Goal: Task Accomplishment & Management: Manage account settings

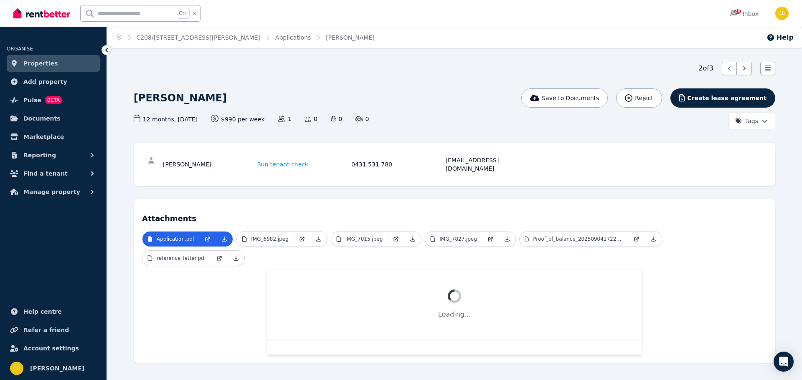
click at [55, 13] on img at bounding box center [41, 13] width 57 height 13
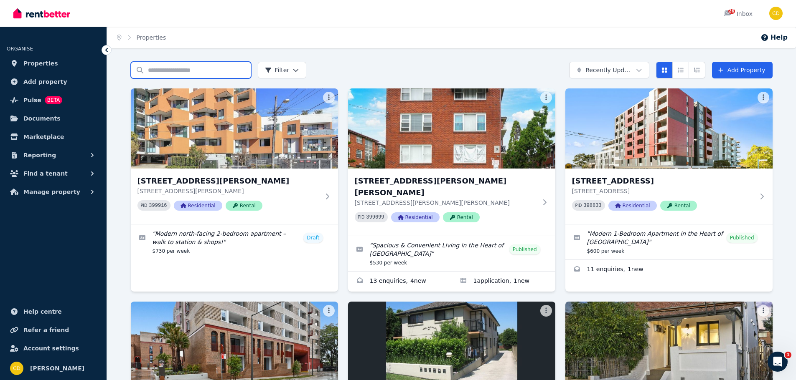
click at [184, 70] on input "Search properties" at bounding box center [191, 70] width 120 height 17
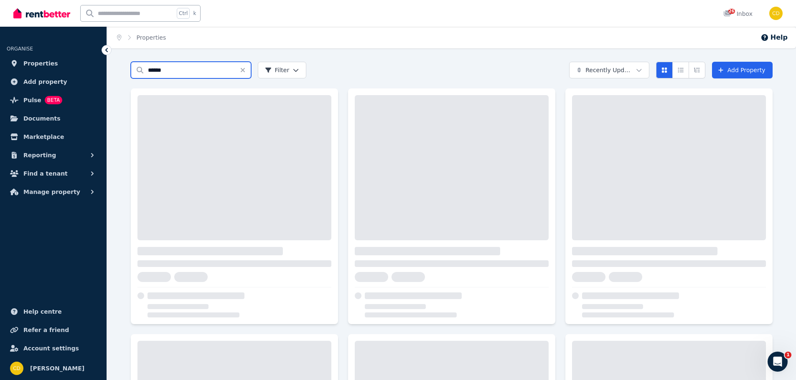
type input "******"
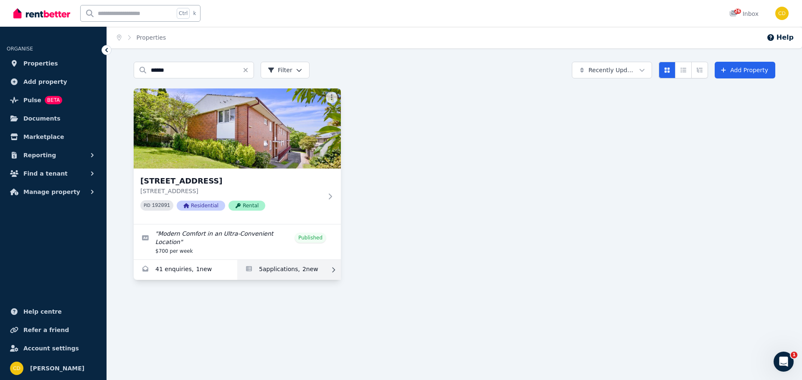
click at [309, 263] on link "Applications for 3/54 Greenwich Road, Greenwich" at bounding box center [289, 270] width 104 height 20
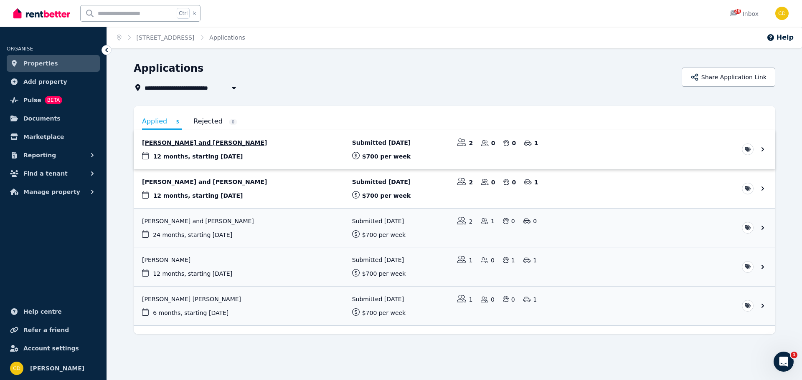
click at [179, 142] on link "View application: Isaac Smith and Ella Frost" at bounding box center [454, 149] width 641 height 39
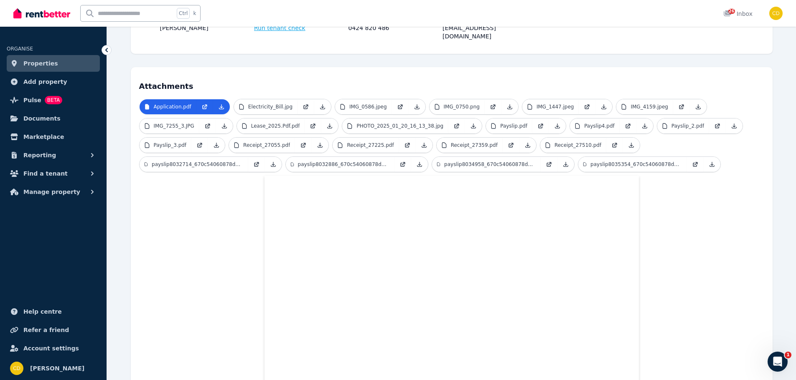
scroll to position [151, 0]
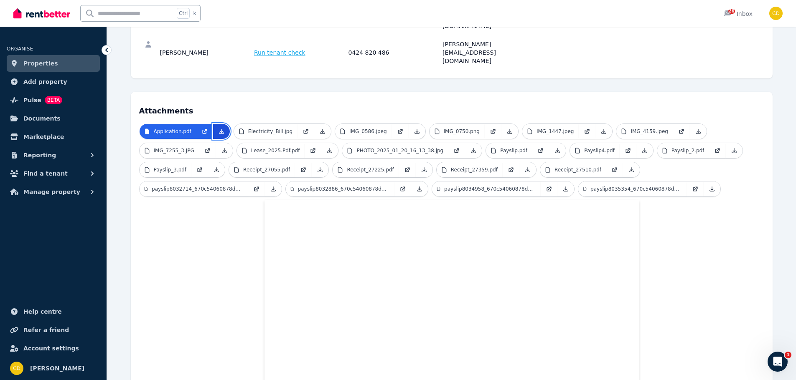
click at [220, 129] on icon at bounding box center [221, 131] width 5 height 5
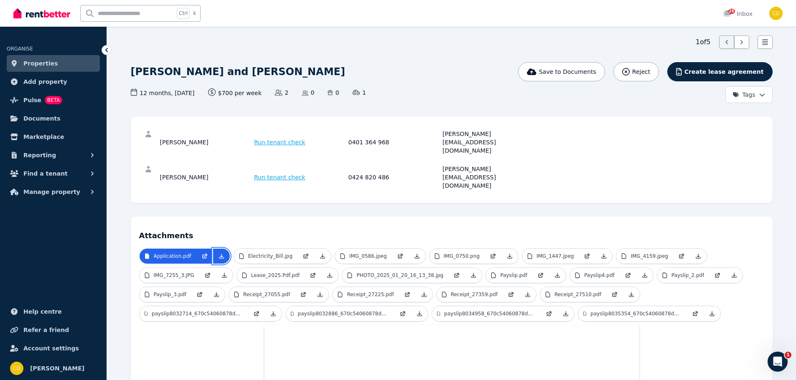
scroll to position [12, 0]
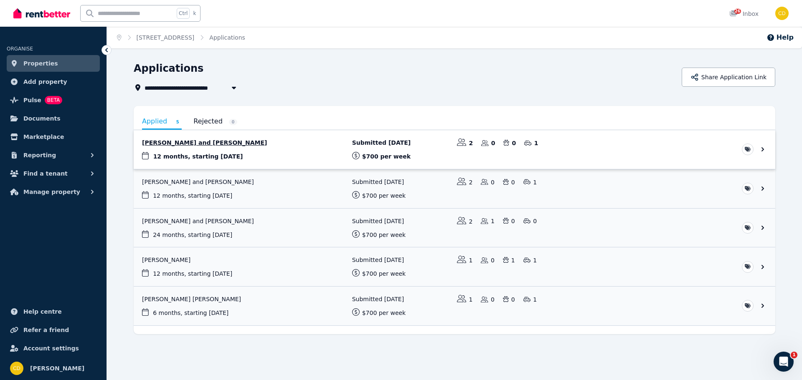
click at [188, 142] on link "View application: Erin Kasiou and Katherine Barnard" at bounding box center [454, 149] width 641 height 39
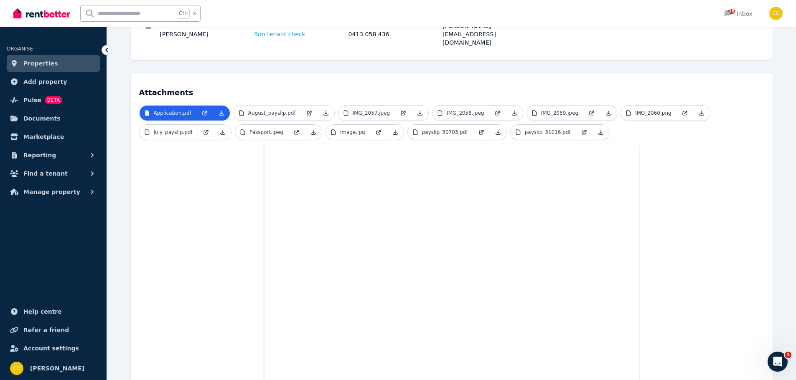
scroll to position [168, 0]
click at [222, 107] on link at bounding box center [221, 114] width 17 height 15
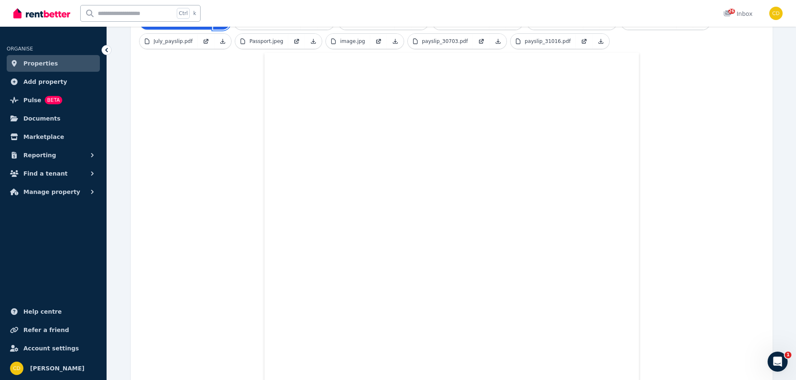
scroll to position [252, 0]
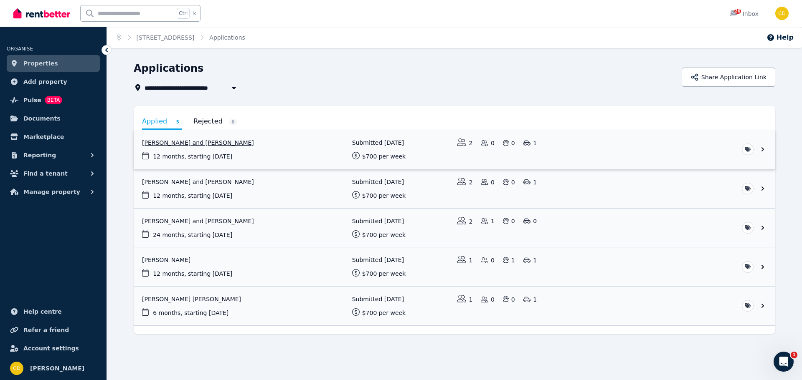
click at [176, 147] on link "View application: Isaac Smith and Ella Frost" at bounding box center [454, 149] width 641 height 39
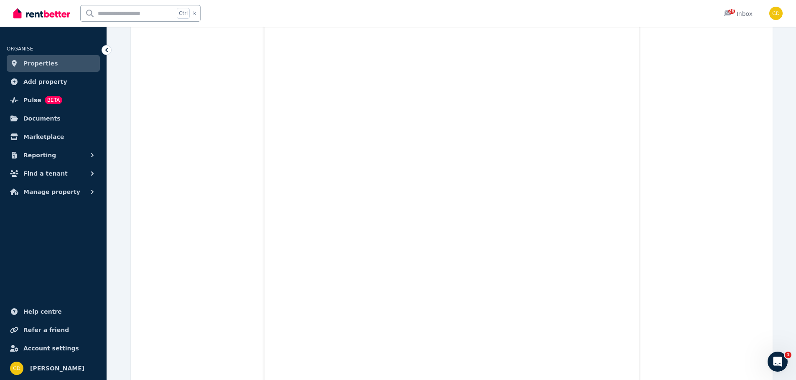
scroll to position [868, 0]
